Goal: Task Accomplishment & Management: Manage account settings

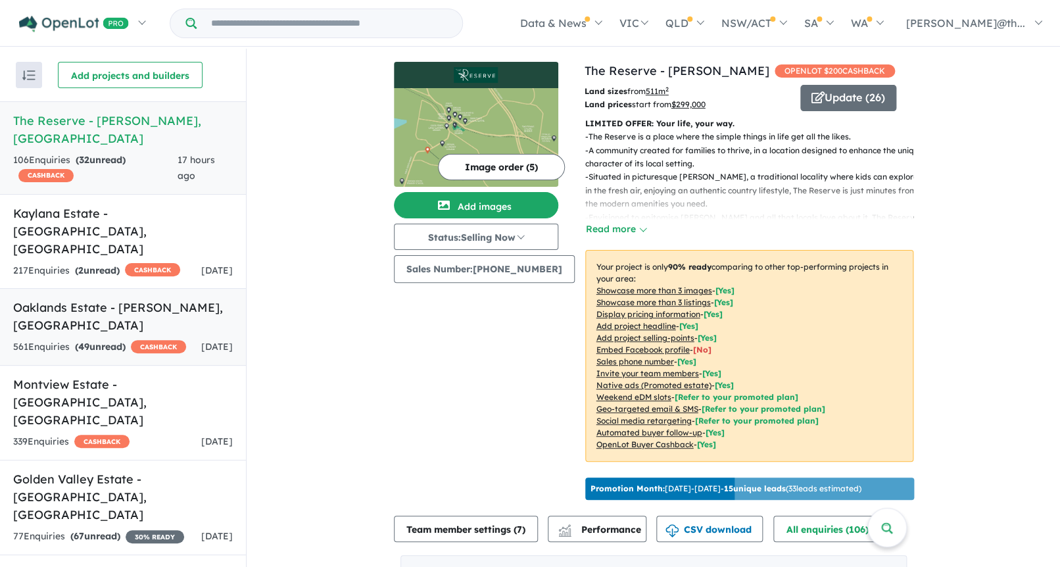
click at [161, 299] on h5 "Oaklands Estate - [PERSON_NAME] , [GEOGRAPHIC_DATA]" at bounding box center [123, 317] width 220 height 36
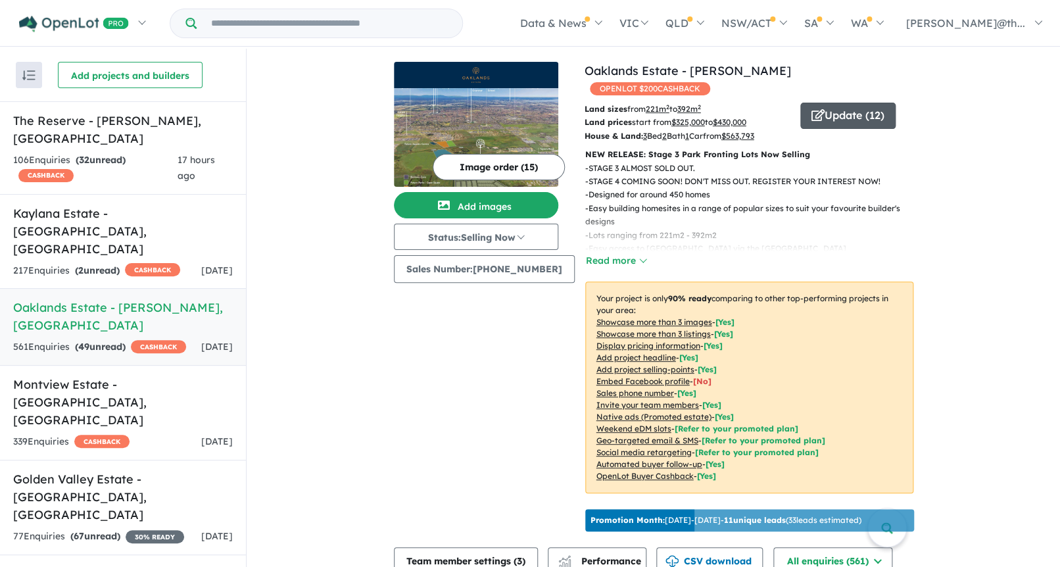
click at [816, 109] on icon "button" at bounding box center [818, 115] width 13 height 12
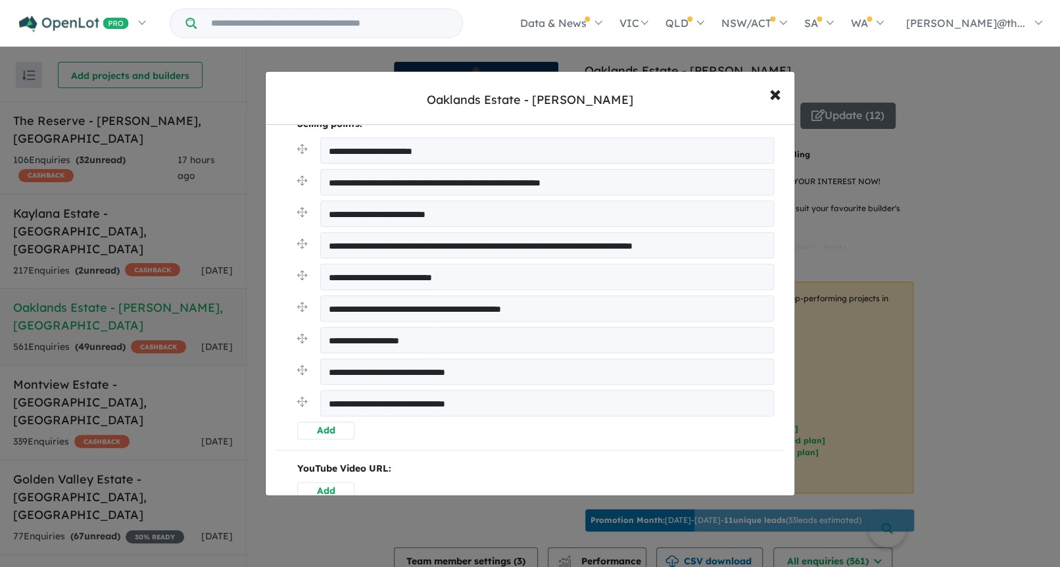
scroll to position [363, 0]
drag, startPoint x: 462, startPoint y: 372, endPoint x: 522, endPoint y: 376, distance: 60.6
click at [462, 372] on textarea "**********" at bounding box center [547, 371] width 454 height 26
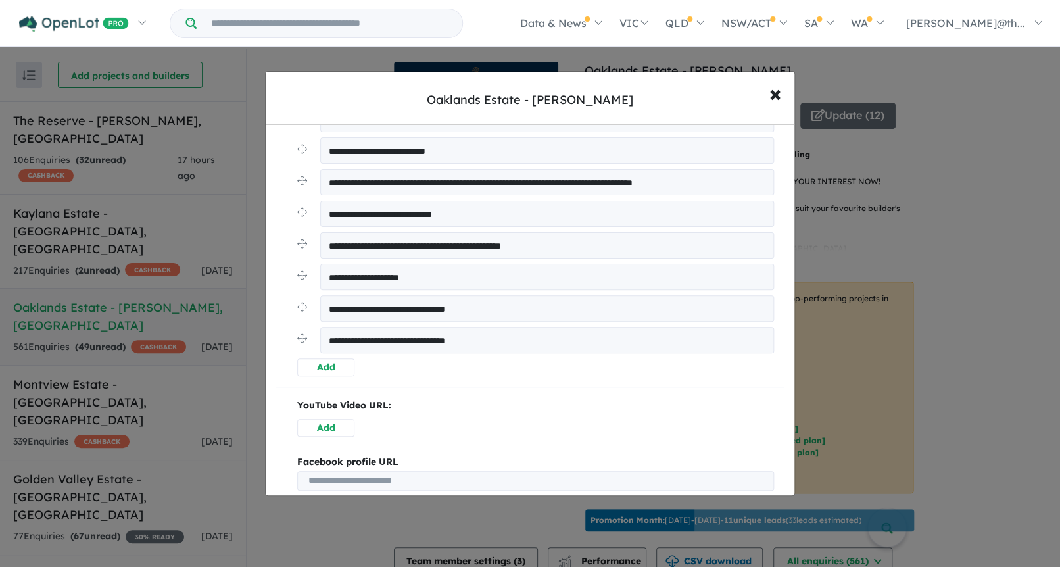
scroll to position [682, 0]
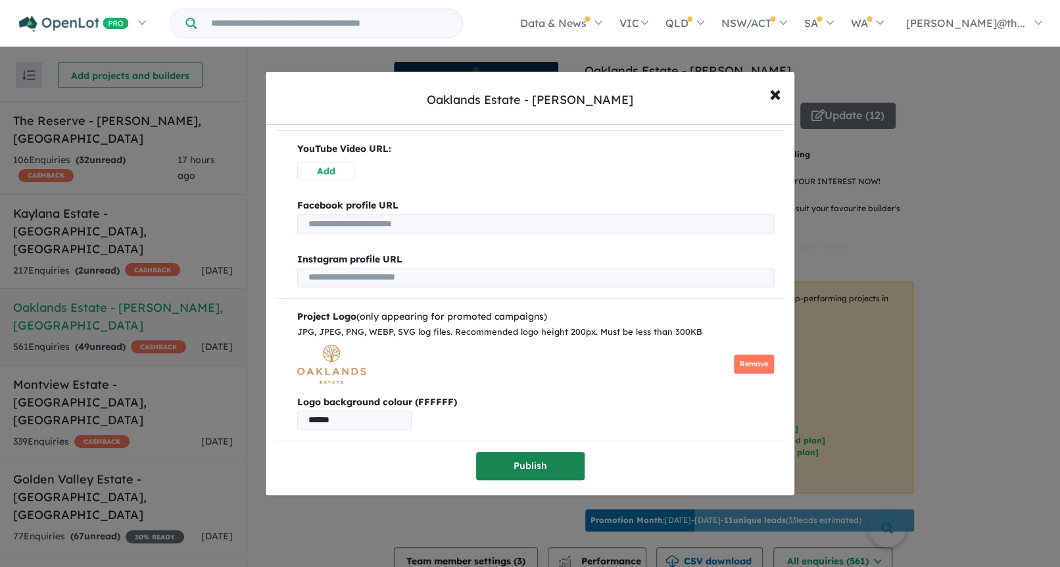
type textarea "**********"
click at [552, 466] on button "Publish" at bounding box center [530, 466] width 109 height 28
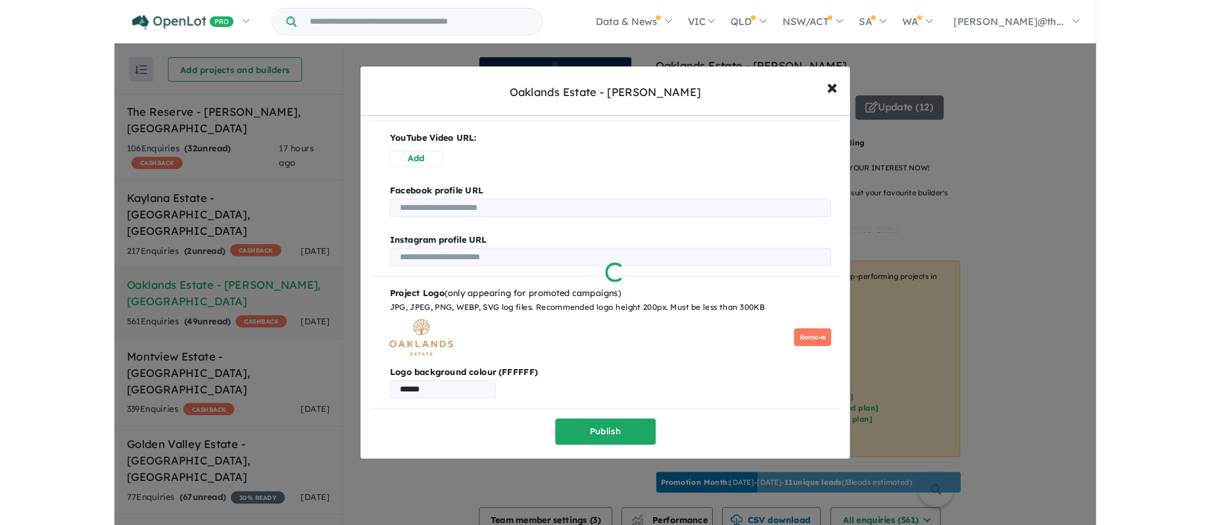
scroll to position [0, 0]
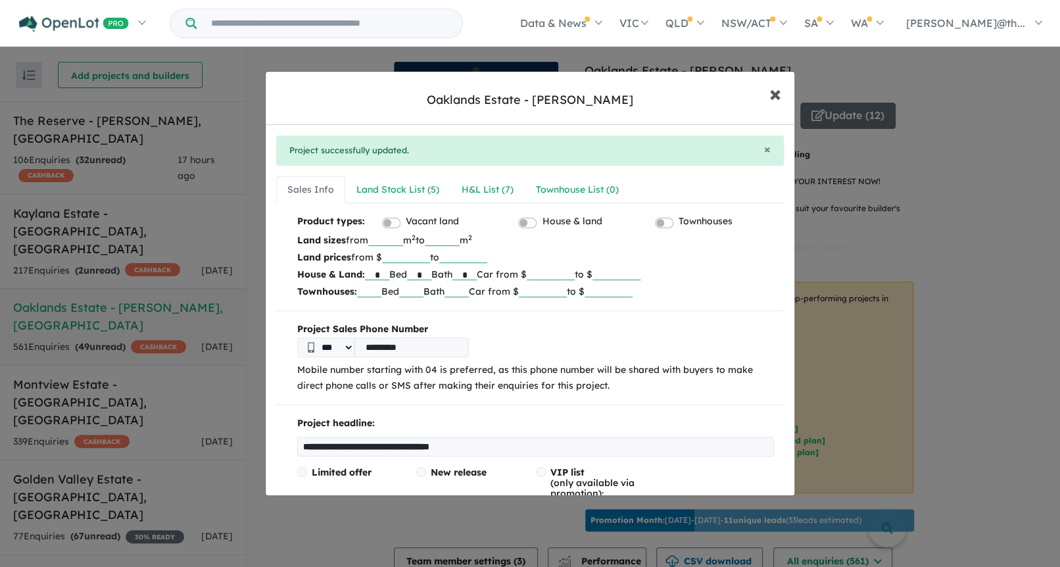
click at [778, 91] on span "×" at bounding box center [775, 93] width 12 height 28
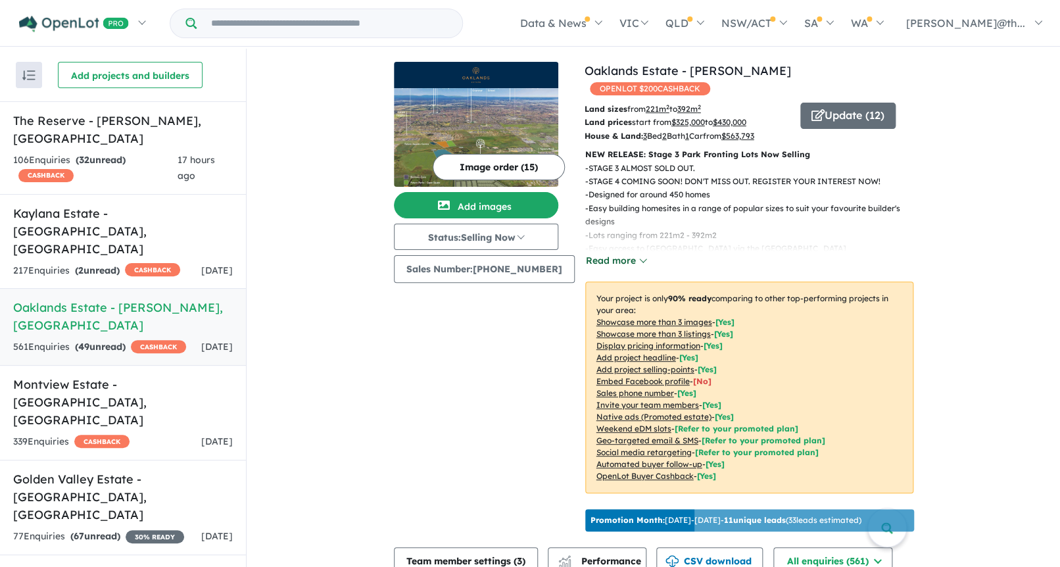
click at [624, 253] on button "Read more" at bounding box center [616, 260] width 62 height 15
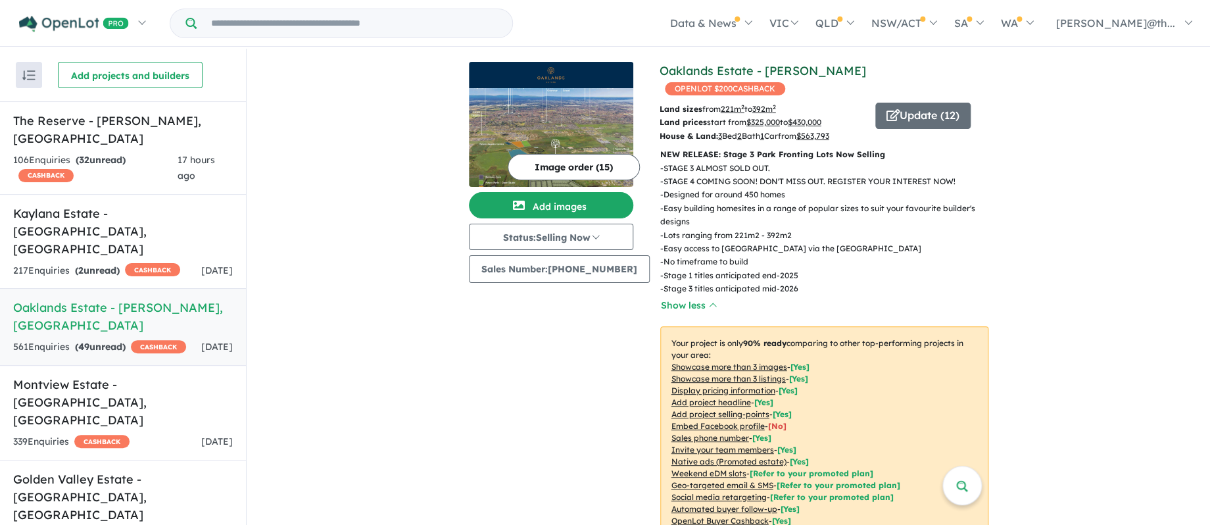
click at [797, 71] on link "Oaklands Estate - [PERSON_NAME]" at bounding box center [763, 70] width 207 height 15
